Goal: Task Accomplishment & Management: Use online tool/utility

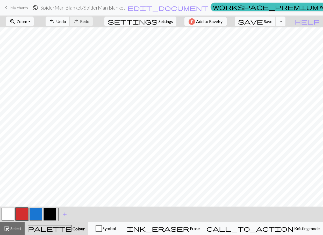
click at [66, 23] on span "Undo" at bounding box center [61, 21] width 10 height 5
click at [8, 216] on button "button" at bounding box center [8, 214] width 12 height 12
click at [285, 23] on button "Toggle Dropdown" at bounding box center [281, 22] width 10 height 10
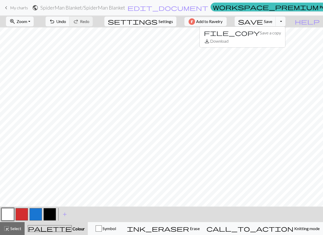
click at [158, 18] on span "Settings" at bounding box center [165, 21] width 15 height 6
select select "aran"
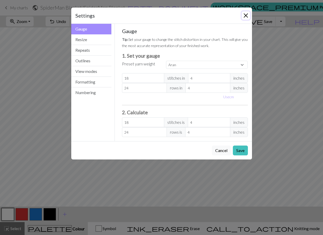
click at [245, 13] on button "Close" at bounding box center [246, 15] width 8 height 8
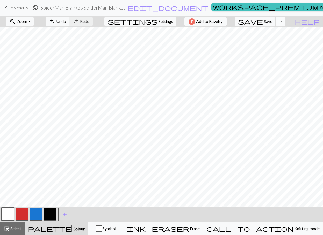
click at [285, 22] on button "Toggle Dropdown" at bounding box center [281, 22] width 10 height 10
click at [165, 20] on span "Settings" at bounding box center [165, 21] width 15 height 6
select select "aran"
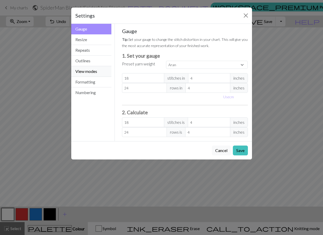
click at [90, 70] on button "View modes" at bounding box center [91, 71] width 40 height 11
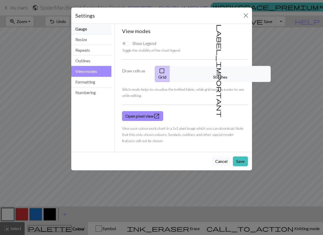
click at [84, 31] on button "Gauge" at bounding box center [91, 29] width 40 height 11
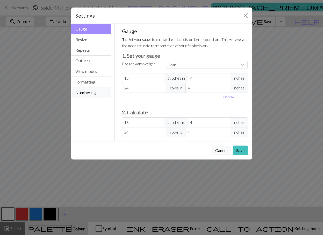
click at [86, 94] on button "Numbering" at bounding box center [91, 93] width 40 height 10
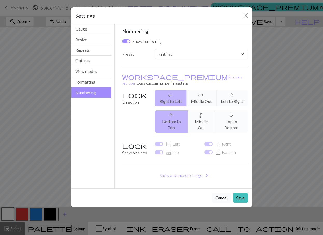
click at [223, 193] on button "Cancel" at bounding box center [221, 198] width 19 height 10
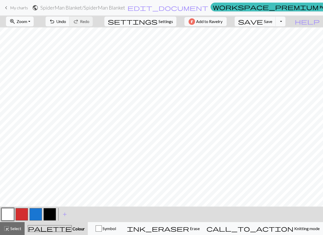
click at [34, 23] on button "zoom_in Zoom Zoom" at bounding box center [20, 22] width 28 height 10
click at [27, 20] on span "Zoom" at bounding box center [22, 21] width 11 height 5
click at [285, 24] on button "Toggle Dropdown" at bounding box center [281, 22] width 10 height 10
click at [277, 42] on button "save_alt Download" at bounding box center [242, 41] width 85 height 8
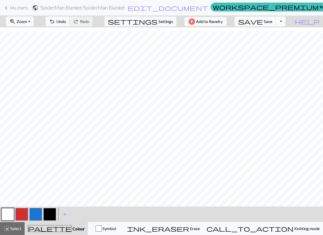
click at [285, 25] on button "Toggle Dropdown" at bounding box center [281, 22] width 10 height 10
click at [276, 41] on button "save_alt Download" at bounding box center [242, 41] width 85 height 8
click at [272, 23] on span "Save" at bounding box center [268, 21] width 8 height 5
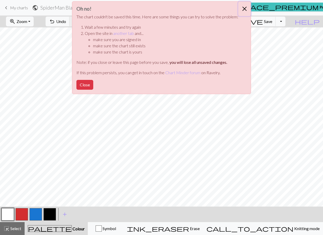
click at [243, 11] on button "Close" at bounding box center [244, 9] width 12 height 15
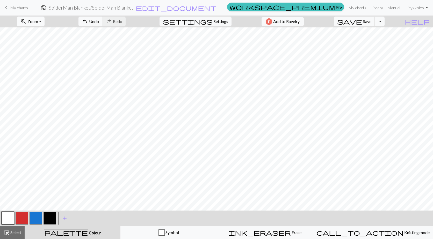
click at [26, 21] on span "zoom_in" at bounding box center [23, 21] width 6 height 7
click at [40, 63] on button "50%" at bounding box center [37, 62] width 41 height 8
click at [42, 24] on button "zoom_in Zoom Zoom" at bounding box center [31, 22] width 28 height 10
click at [42, 71] on button "100%" at bounding box center [37, 70] width 41 height 8
click at [38, 21] on span "Zoom" at bounding box center [32, 21] width 11 height 5
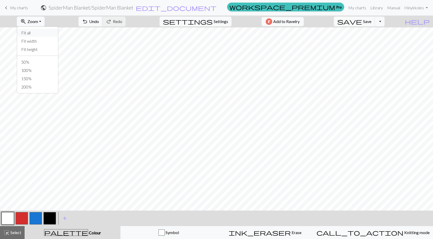
click at [45, 34] on button "Fit all" at bounding box center [37, 33] width 41 height 8
